Goal: Transaction & Acquisition: Register for event/course

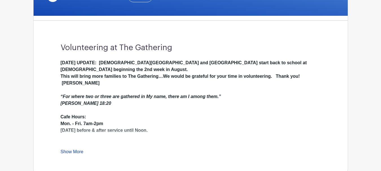
scroll to position [169, 0]
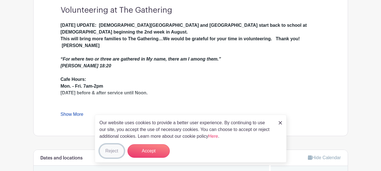
click at [110, 153] on button "Reject" at bounding box center [111, 151] width 25 height 14
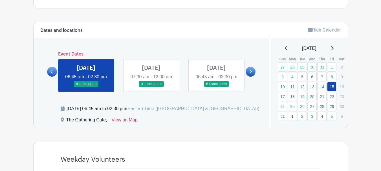
scroll to position [282, 0]
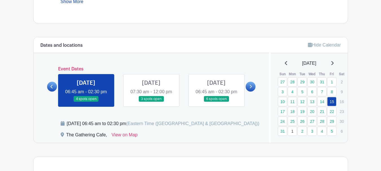
click at [151, 102] on link at bounding box center [151, 102] width 0 height 0
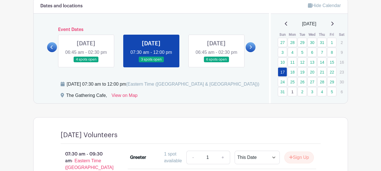
scroll to position [282, 0]
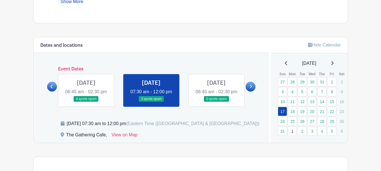
click at [216, 102] on link at bounding box center [216, 102] width 0 height 0
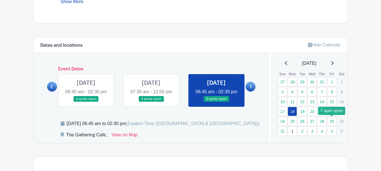
click at [331, 119] on link "29" at bounding box center [331, 121] width 9 height 9
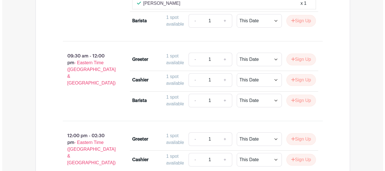
scroll to position [507, 0]
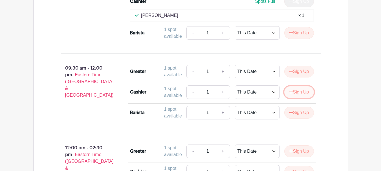
click at [300, 98] on button "Sign Up" at bounding box center [299, 92] width 30 height 12
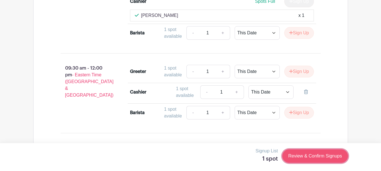
click at [318, 154] on link "Review & Confirm Signups" at bounding box center [314, 156] width 65 height 14
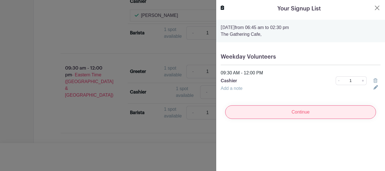
click at [303, 111] on input "Continue" at bounding box center [300, 112] width 151 height 14
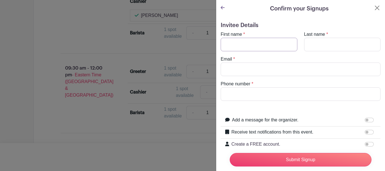
click at [254, 45] on input "First name" at bounding box center [259, 45] width 77 height 14
type input "Deb"
type input "Boogaard"
click at [232, 69] on input "Email" at bounding box center [301, 70] width 160 height 14
type input "[EMAIL_ADDRESS][DOMAIN_NAME]"
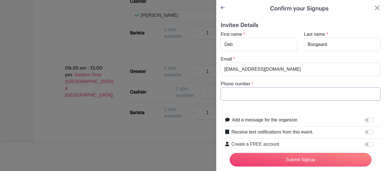
click at [237, 98] on input "Phone number" at bounding box center [301, 94] width 160 height 14
type input "[PHONE_NUMBER]"
click at [368, 119] on input "Add a message for the organizer." at bounding box center [369, 120] width 9 height 5
checkbox input "true"
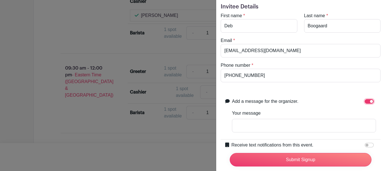
scroll to position [28, 0]
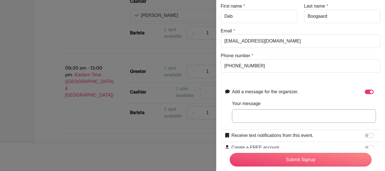
click at [280, 118] on input "Your message" at bounding box center [304, 116] width 144 height 14
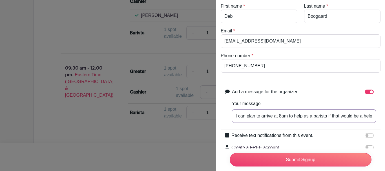
scroll to position [0, 4]
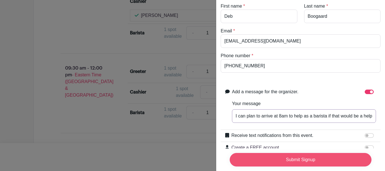
type input "I can plan to arrive at 8am to help as a barista if that would be a help"
click at [290, 159] on input "Submit Signup" at bounding box center [301, 160] width 142 height 14
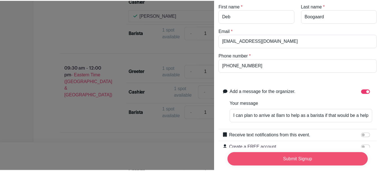
scroll to position [0, 0]
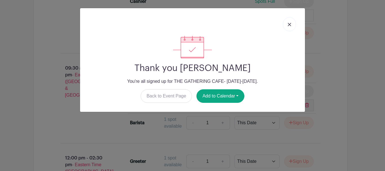
click at [292, 25] on link at bounding box center [289, 24] width 13 height 14
